Goal: Transaction & Acquisition: Book appointment/travel/reservation

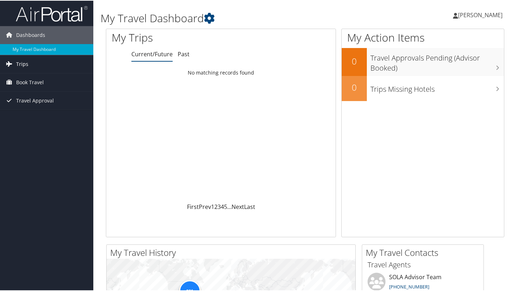
click at [24, 64] on span "Trips" at bounding box center [22, 64] width 12 height 18
click at [31, 51] on link "My Travel Dashboard" at bounding box center [46, 48] width 93 height 11
click at [18, 82] on span "Book Travel" at bounding box center [30, 82] width 28 height 18
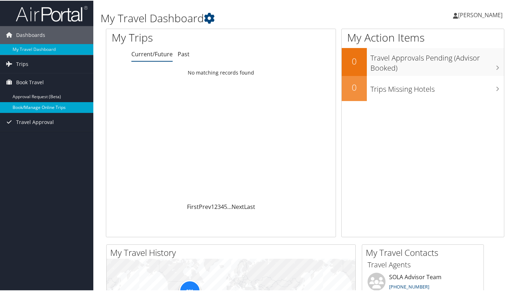
click at [23, 106] on link "Book/Manage Online Trips" at bounding box center [46, 107] width 93 height 11
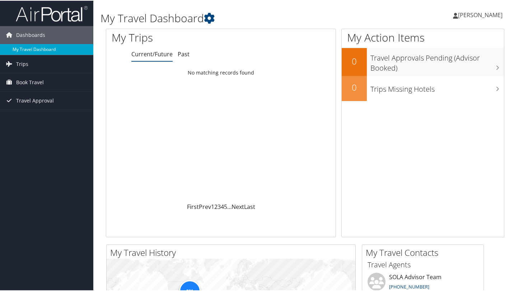
click at [35, 50] on link "My Travel Dashboard" at bounding box center [46, 48] width 93 height 11
click at [33, 82] on span "Book Travel" at bounding box center [30, 82] width 28 height 18
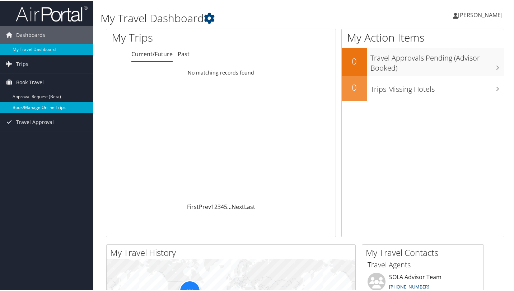
click at [36, 107] on link "Book/Manage Online Trips" at bounding box center [46, 107] width 93 height 11
click at [36, 105] on link "Book/Manage Online Trips" at bounding box center [46, 107] width 93 height 11
